Goal: Task Accomplishment & Management: Manage account settings

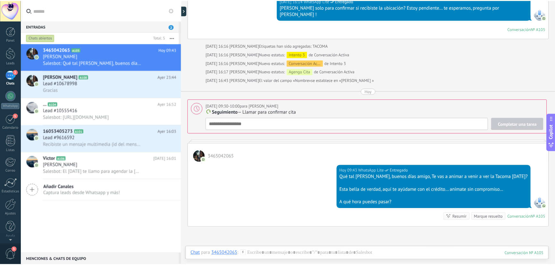
scroll to position [10, 0]
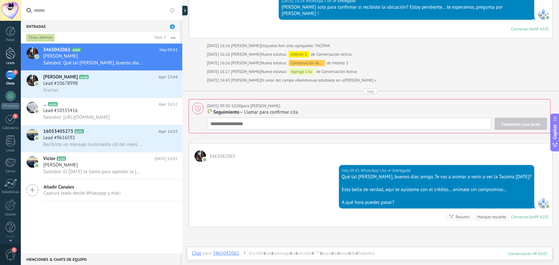
click at [12, 58] on div at bounding box center [11, 53] width 10 height 12
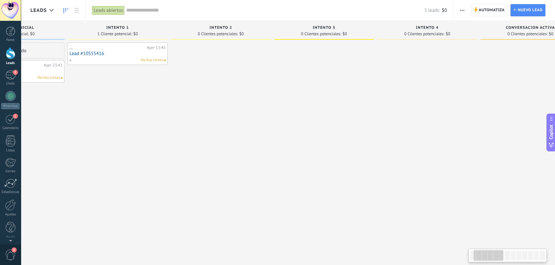
scroll to position [0, 67]
drag, startPoint x: 448, startPoint y: 125, endPoint x: 381, endPoint y: 126, distance: 67.0
click at [381, 126] on div at bounding box center [426, 134] width 100 height 182
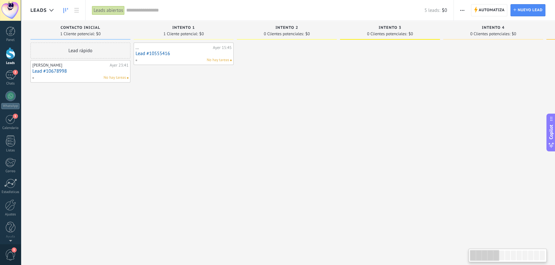
drag, startPoint x: 334, startPoint y: 125, endPoint x: 380, endPoint y: 125, distance: 46.5
click at [380, 125] on div at bounding box center [390, 134] width 100 height 182
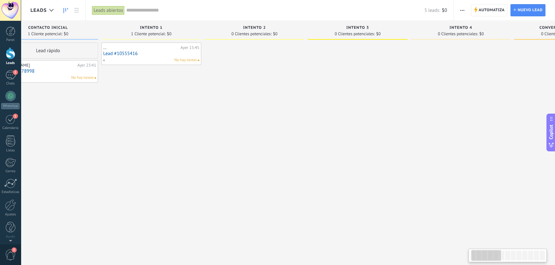
scroll to position [0, 36]
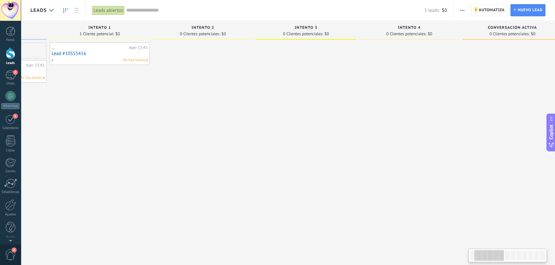
drag, startPoint x: 441, startPoint y: 127, endPoint x: 356, endPoint y: 131, distance: 85.4
click at [356, 131] on div "Intento 3 0 Clientes potenciales: $0" at bounding box center [307, 123] width 103 height 204
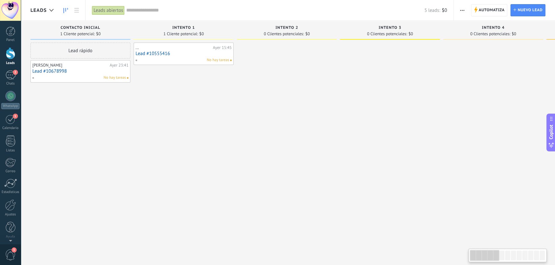
drag, startPoint x: 402, startPoint y: 128, endPoint x: 415, endPoint y: 127, distance: 13.2
click at [415, 127] on div at bounding box center [390, 134] width 100 height 182
drag, startPoint x: 448, startPoint y: 120, endPoint x: 455, endPoint y: 119, distance: 7.4
drag, startPoint x: 356, startPoint y: 121, endPoint x: 419, endPoint y: 119, distance: 62.2
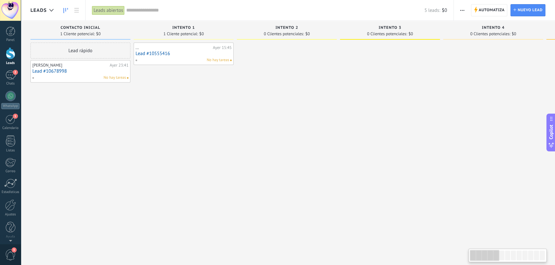
click at [419, 119] on div at bounding box center [390, 134] width 100 height 182
click at [462, 9] on span "button" at bounding box center [462, 10] width 4 height 12
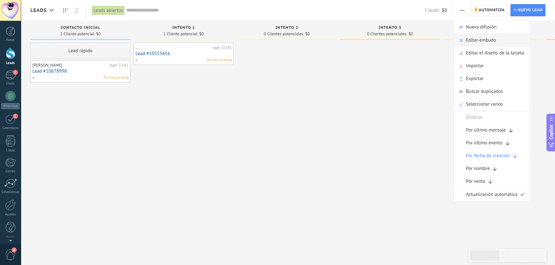
click at [483, 40] on span "Editar embudo" at bounding box center [481, 40] width 30 height 13
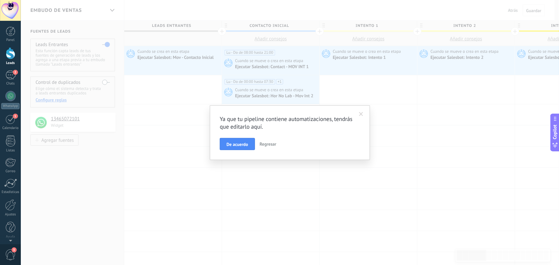
click at [361, 114] on span at bounding box center [361, 114] width 4 height 4
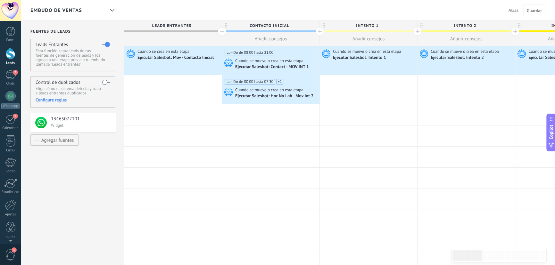
click at [514, 13] on span "Atrás" at bounding box center [514, 10] width 10 height 6
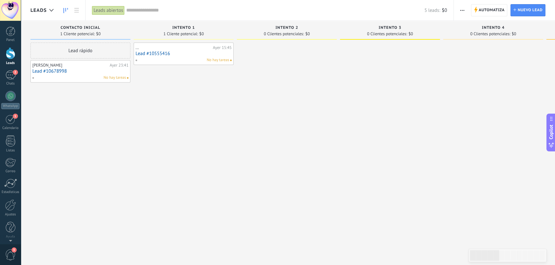
click at [463, 12] on span "button" at bounding box center [462, 10] width 4 height 12
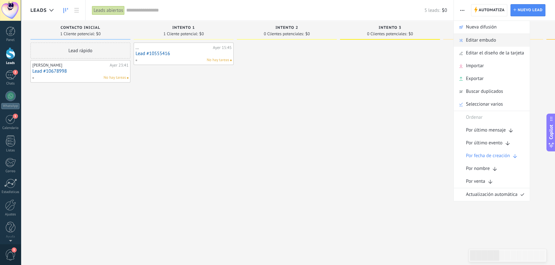
click at [479, 42] on span "Editar embudo" at bounding box center [481, 40] width 30 height 13
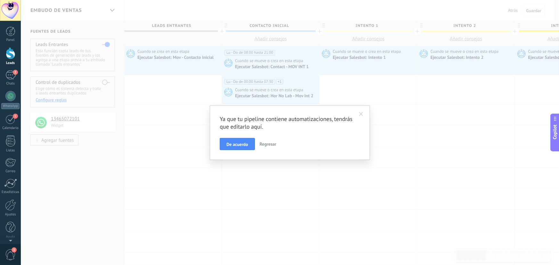
click at [270, 145] on span "Regresar" at bounding box center [268, 144] width 17 height 6
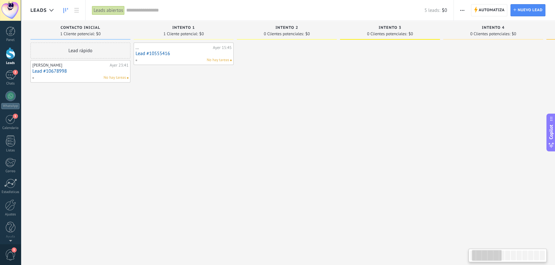
drag, startPoint x: 444, startPoint y: 84, endPoint x: 379, endPoint y: 88, distance: 64.5
click at [443, 84] on div at bounding box center [493, 134] width 100 height 182
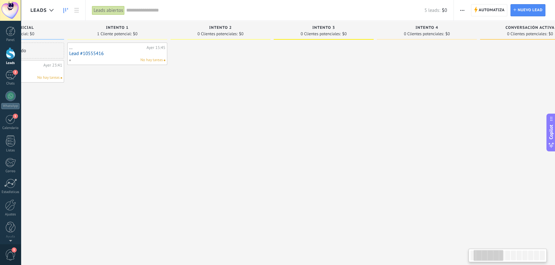
scroll to position [0, 67]
drag, startPoint x: 359, startPoint y: 89, endPoint x: 345, endPoint y: 90, distance: 13.8
click at [345, 90] on div at bounding box center [323, 134] width 100 height 182
drag, startPoint x: 401, startPoint y: 90, endPoint x: 221, endPoint y: 50, distance: 184.8
click at [379, 92] on div at bounding box center [427, 134] width 100 height 182
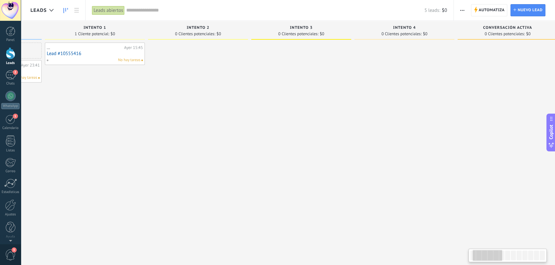
scroll to position [0, 48]
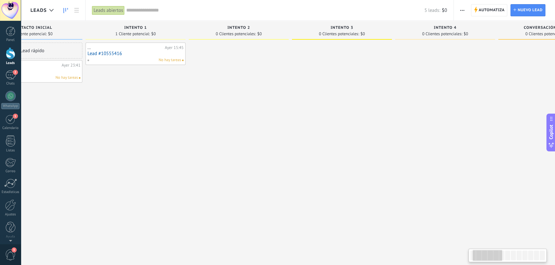
click at [189, 102] on div at bounding box center [239, 134] width 100 height 182
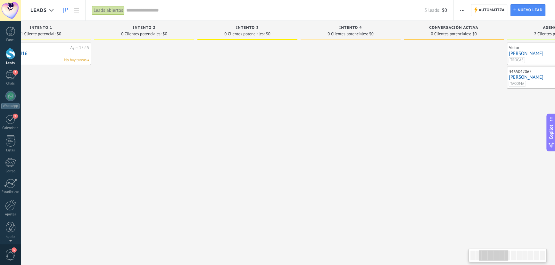
drag, startPoint x: 379, startPoint y: 84, endPoint x: 395, endPoint y: 42, distance: 45.1
click at [339, 83] on div at bounding box center [351, 134] width 100 height 182
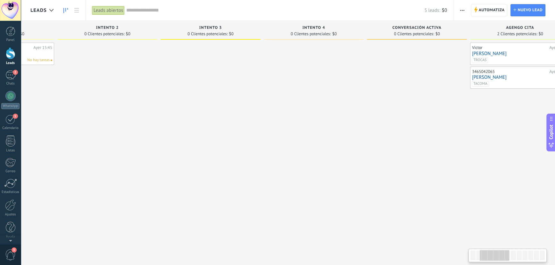
drag, startPoint x: 439, startPoint y: 63, endPoint x: 423, endPoint y: 65, distance: 15.8
click at [423, 65] on div at bounding box center [417, 134] width 100 height 182
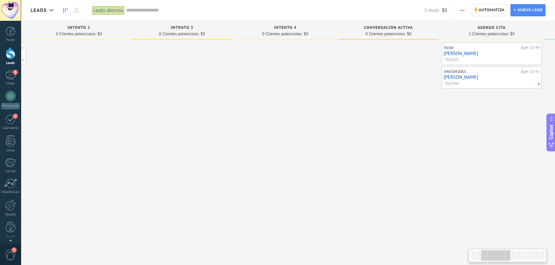
drag, startPoint x: 418, startPoint y: 69, endPoint x: 391, endPoint y: 70, distance: 26.6
click at [391, 70] on div at bounding box center [388, 134] width 100 height 182
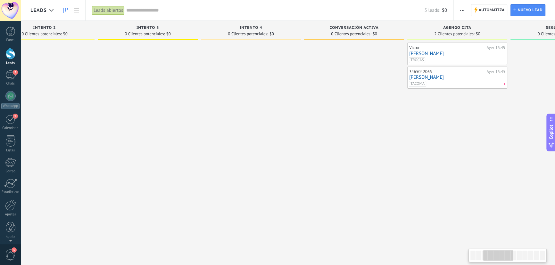
drag, startPoint x: 362, startPoint y: 64, endPoint x: 344, endPoint y: 64, distance: 17.9
click at [344, 64] on div at bounding box center [354, 134] width 100 height 182
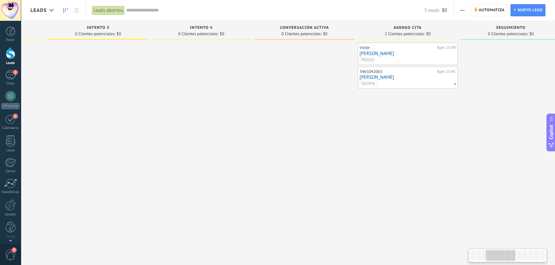
drag, startPoint x: 425, startPoint y: 111, endPoint x: 363, endPoint y: 54, distance: 83.9
click at [372, 113] on div "[PERSON_NAME][DATE] 15:49 [PERSON_NAME] 3465042065 [DATE] 15:45 [PERSON_NAME]" at bounding box center [408, 134] width 100 height 182
click at [403, 121] on div "[PERSON_NAME][DATE] 15:49 [PERSON_NAME] 3465042065 [DATE] 15:45 [PERSON_NAME]" at bounding box center [402, 134] width 100 height 182
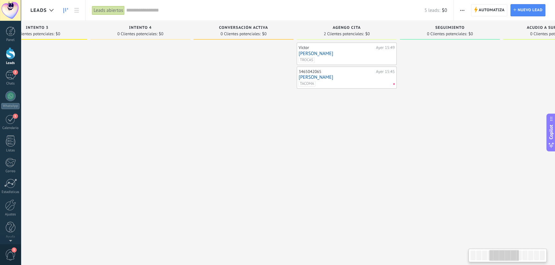
scroll to position [0, 356]
drag, startPoint x: 370, startPoint y: 96, endPoint x: 359, endPoint y: 97, distance: 10.6
click at [359, 97] on div "[PERSON_NAME][DATE] 15:49 [PERSON_NAME] 3465042065 [DATE] 15:45 [PERSON_NAME]" at bounding box center [343, 134] width 100 height 182
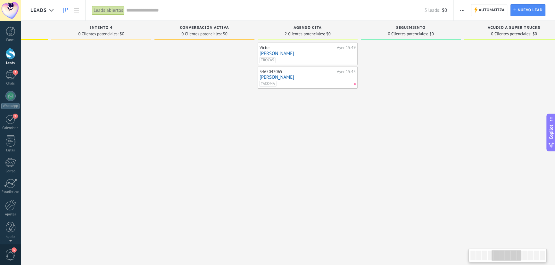
drag, startPoint x: 358, startPoint y: 111, endPoint x: 415, endPoint y: 70, distance: 70.2
click at [346, 111] on div "[PERSON_NAME][DATE] 15:49 [PERSON_NAME] 3465042065 [DATE] 15:45 [PERSON_NAME]" at bounding box center [308, 134] width 100 height 182
drag, startPoint x: 415, startPoint y: 70, endPoint x: 369, endPoint y: 69, distance: 46.2
click at [369, 69] on div at bounding box center [411, 134] width 100 height 182
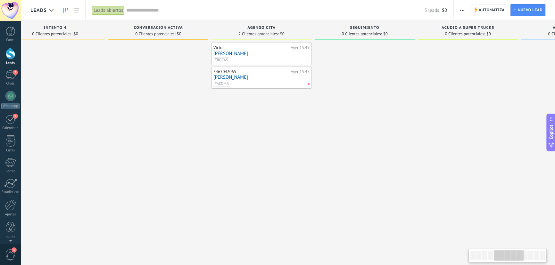
scroll to position [0, 432]
click at [390, 62] on div at bounding box center [371, 134] width 100 height 182
click at [364, 55] on div at bounding box center [367, 134] width 100 height 182
drag, startPoint x: 378, startPoint y: 136, endPoint x: 218, endPoint y: 126, distance: 160.6
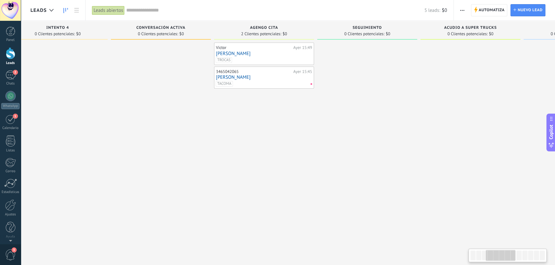
click at [314, 138] on div "[PERSON_NAME][DATE] 15:49 [PERSON_NAME] 3465042065 [DATE] 15:45 [PERSON_NAME]" at bounding box center [264, 134] width 100 height 182
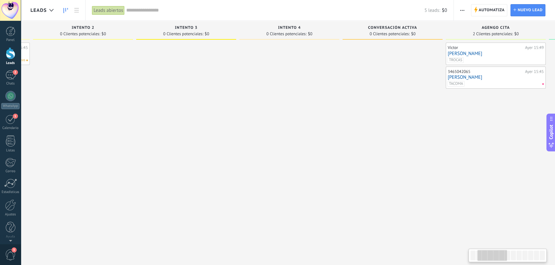
drag, startPoint x: 285, startPoint y: 129, endPoint x: 346, endPoint y: 129, distance: 61.5
click at [339, 129] on div at bounding box center [289, 134] width 100 height 182
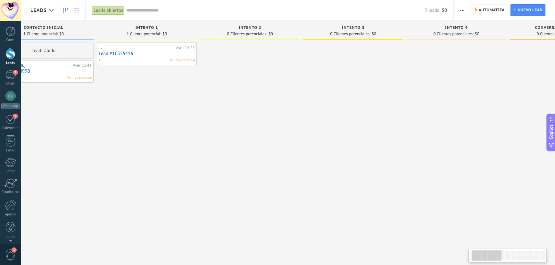
scroll to position [0, 34]
drag, startPoint x: 226, startPoint y: 112, endPoint x: 275, endPoint y: 111, distance: 49.7
click at [275, 111] on div at bounding box center [253, 134] width 100 height 182
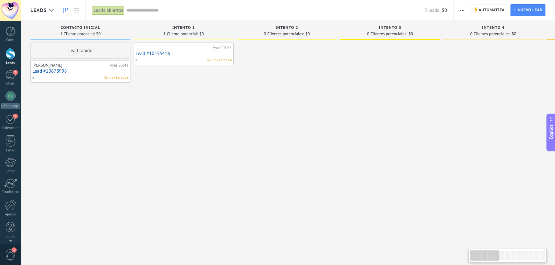
drag, startPoint x: 208, startPoint y: 132, endPoint x: 154, endPoint y: 134, distance: 53.9
drag, startPoint x: 10, startPoint y: 209, endPoint x: 105, endPoint y: 162, distance: 106.7
click at [10, 209] on div at bounding box center [10, 205] width 11 height 11
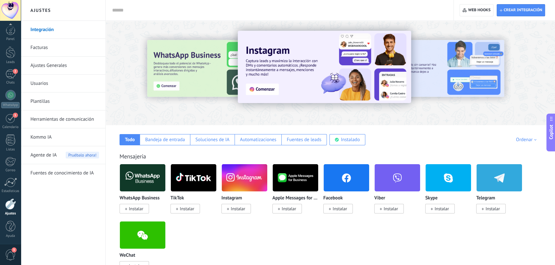
scroll to position [58, 0]
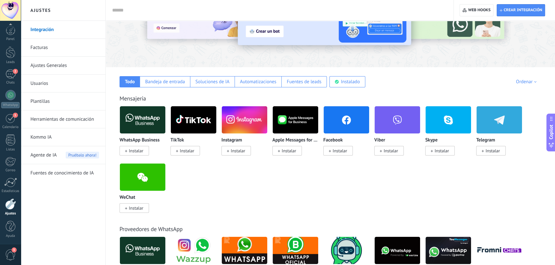
drag, startPoint x: 307, startPoint y: 132, endPoint x: 305, endPoint y: 107, distance: 25.1
click at [309, 101] on div "Mensajería WhatsApp Business Instalar TikTok Instalar Instagram Instalar Apple …" at bounding box center [330, 147] width 437 height 131
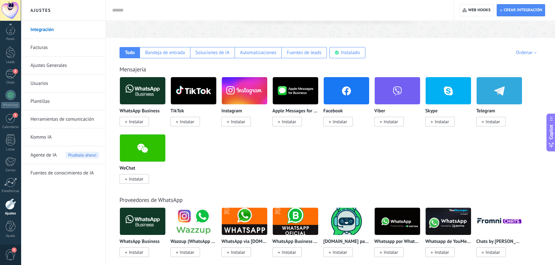
scroll to position [0, 0]
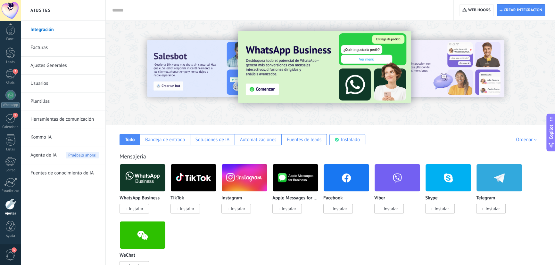
click at [40, 48] on link "Facturas" at bounding box center [64, 48] width 69 height 18
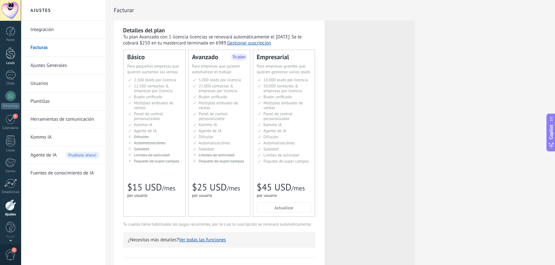
click at [11, 58] on div at bounding box center [11, 53] width 10 height 12
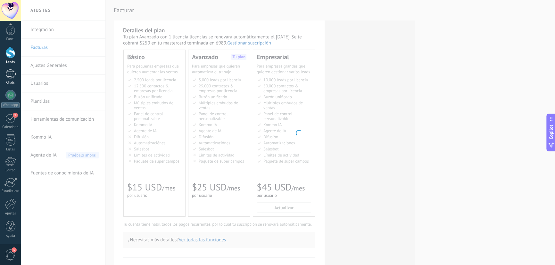
click at [10, 76] on div at bounding box center [10, 74] width 10 height 9
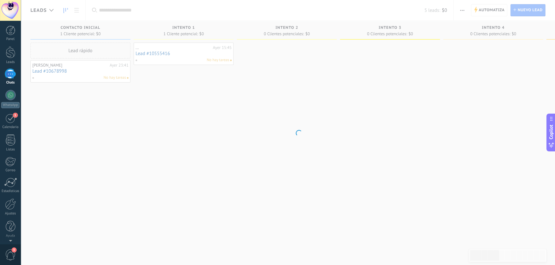
click at [10, 76] on div at bounding box center [10, 74] width 10 height 9
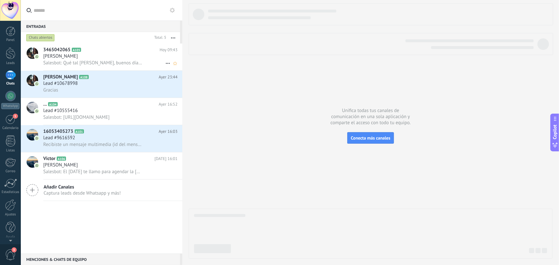
click at [92, 58] on div "[PERSON_NAME]" at bounding box center [110, 56] width 134 height 6
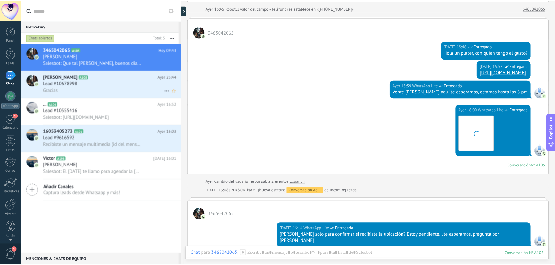
scroll to position [314, 0]
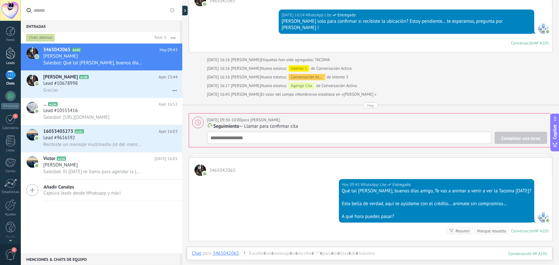
click at [12, 56] on div at bounding box center [11, 53] width 10 height 12
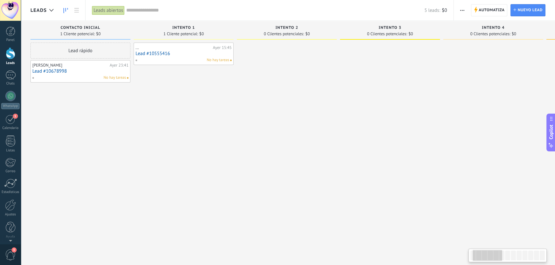
click at [237, 122] on div at bounding box center [287, 134] width 100 height 182
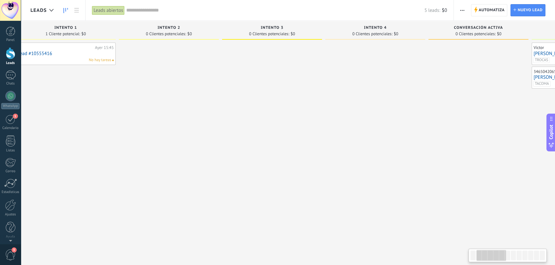
scroll to position [0, 130]
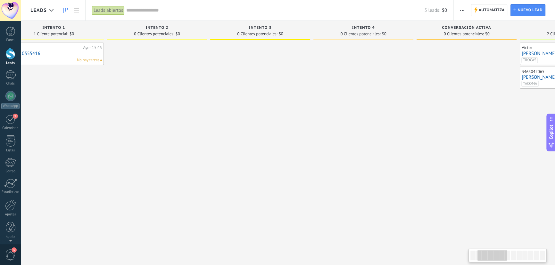
drag, startPoint x: 333, startPoint y: 109, endPoint x: 296, endPoint y: 109, distance: 36.5
click at [296, 109] on div at bounding box center [260, 134] width 100 height 182
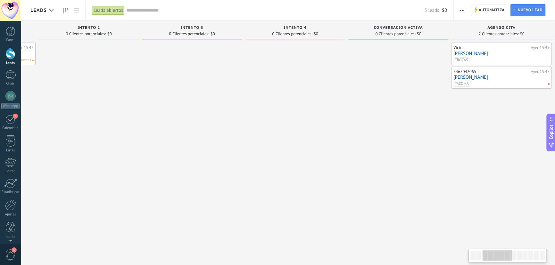
scroll to position [0, 230]
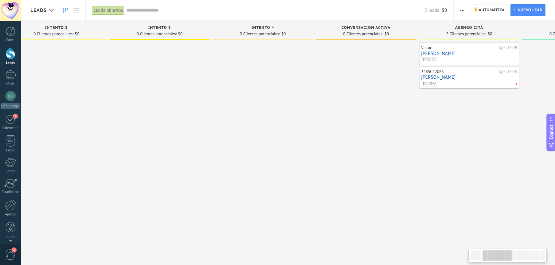
drag, startPoint x: 346, startPoint y: 93, endPoint x: 276, endPoint y: 92, distance: 69.9
click at [276, 92] on div at bounding box center [263, 134] width 100 height 182
drag, startPoint x: 348, startPoint y: 129, endPoint x: 347, endPoint y: 56, distance: 72.1
click at [342, 129] on div at bounding box center [366, 134] width 100 height 182
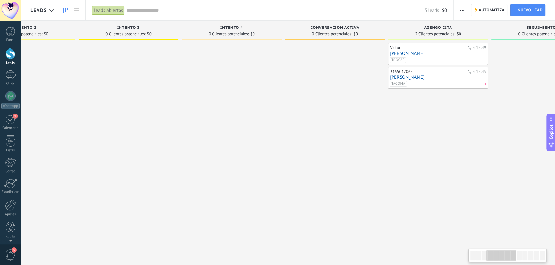
drag, startPoint x: 430, startPoint y: 116, endPoint x: 397, endPoint y: 114, distance: 32.5
click at [397, 114] on div "[PERSON_NAME][DATE] 15:49 [PERSON_NAME] 3465042065 [DATE] 15:45 [PERSON_NAME]" at bounding box center [438, 134] width 100 height 182
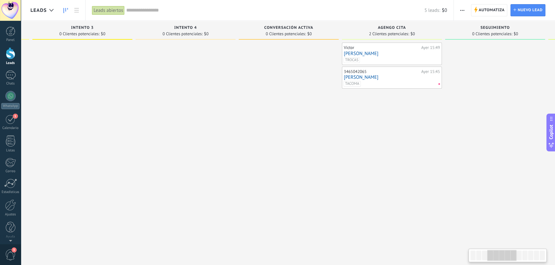
drag, startPoint x: 389, startPoint y: 148, endPoint x: 232, endPoint y: 162, distance: 157.6
click at [386, 149] on div "[PERSON_NAME][DATE] 15:49 [PERSON_NAME] 3465042065 [DATE] 15:45 [PERSON_NAME]" at bounding box center [392, 134] width 100 height 182
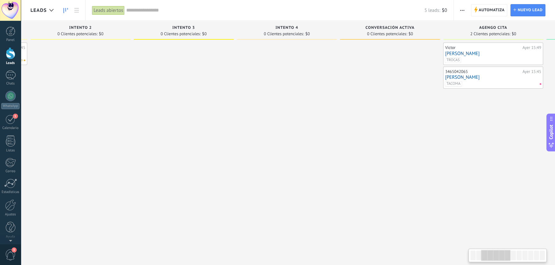
drag, startPoint x: 232, startPoint y: 162, endPoint x: 231, endPoint y: 171, distance: 10.0
click at [337, 157] on div at bounding box center [287, 134] width 100 height 182
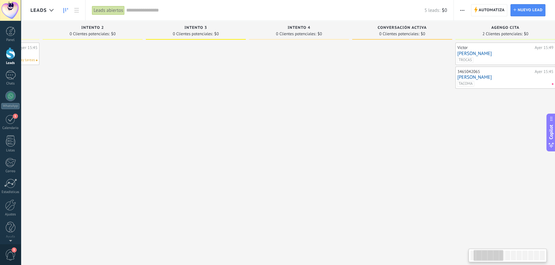
scroll to position [0, 42]
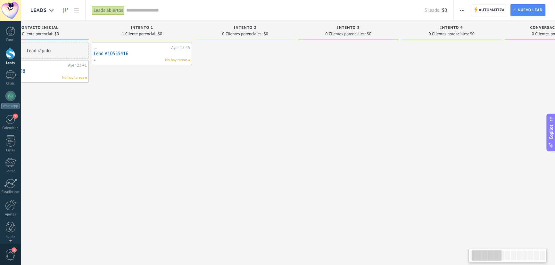
drag, startPoint x: 272, startPoint y: 166, endPoint x: 347, endPoint y: 158, distance: 76.0
click at [347, 158] on div at bounding box center [348, 134] width 100 height 182
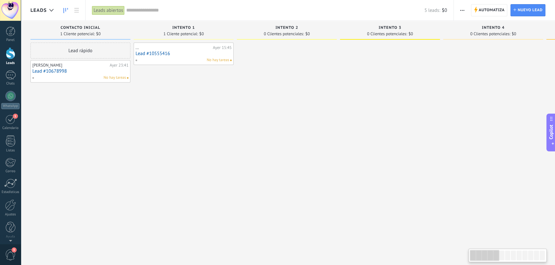
drag, startPoint x: 179, startPoint y: 161, endPoint x: 240, endPoint y: 156, distance: 61.1
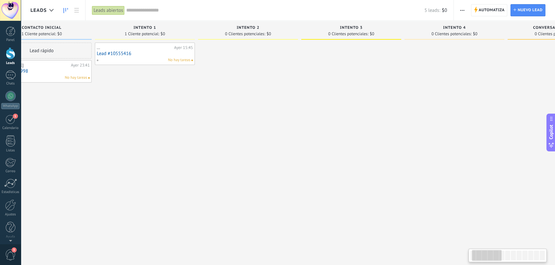
drag, startPoint x: 372, startPoint y: 101, endPoint x: 358, endPoint y: 101, distance: 13.5
click at [358, 101] on div at bounding box center [351, 134] width 100 height 182
drag, startPoint x: 421, startPoint y: 109, endPoint x: 413, endPoint y: 109, distance: 7.1
click at [413, 109] on div at bounding box center [447, 134] width 100 height 182
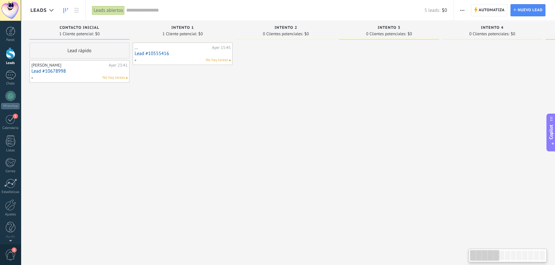
scroll to position [0, 0]
drag, startPoint x: 361, startPoint y: 125, endPoint x: 209, endPoint y: 68, distance: 162.2
click at [420, 126] on div at bounding box center [390, 134] width 100 height 182
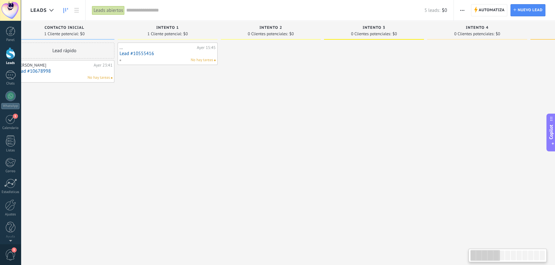
drag, startPoint x: 388, startPoint y: 143, endPoint x: 372, endPoint y: 143, distance: 16.3
click at [372, 143] on div at bounding box center [374, 134] width 100 height 182
click at [441, 99] on div at bounding box center [471, 134] width 100 height 182
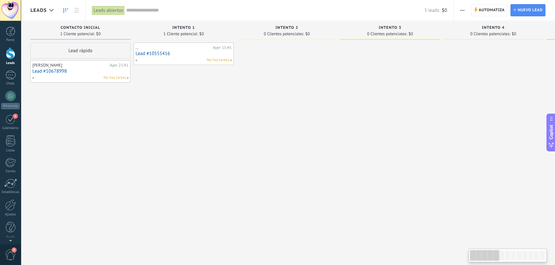
drag, startPoint x: 247, startPoint y: 114, endPoint x: 310, endPoint y: 112, distance: 62.9
click at [337, 112] on div at bounding box center [287, 134] width 100 height 182
